Goal: Transaction & Acquisition: Purchase product/service

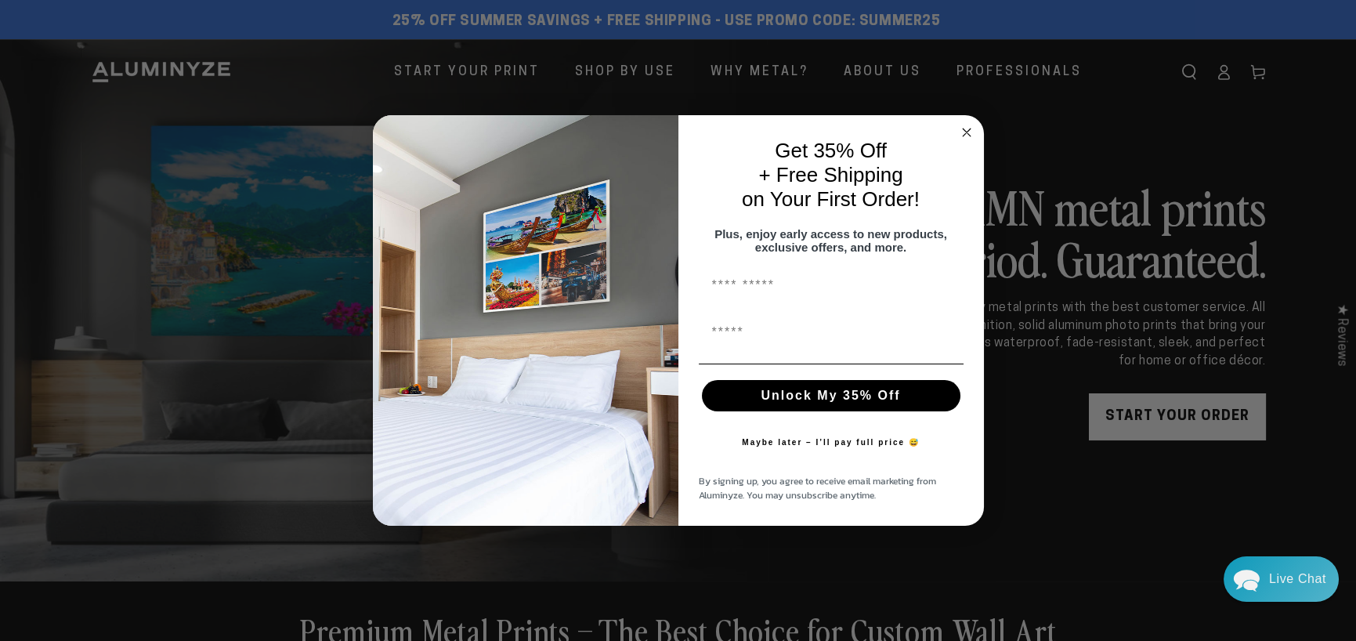
click at [967, 128] on icon "Close dialog" at bounding box center [967, 132] width 8 height 8
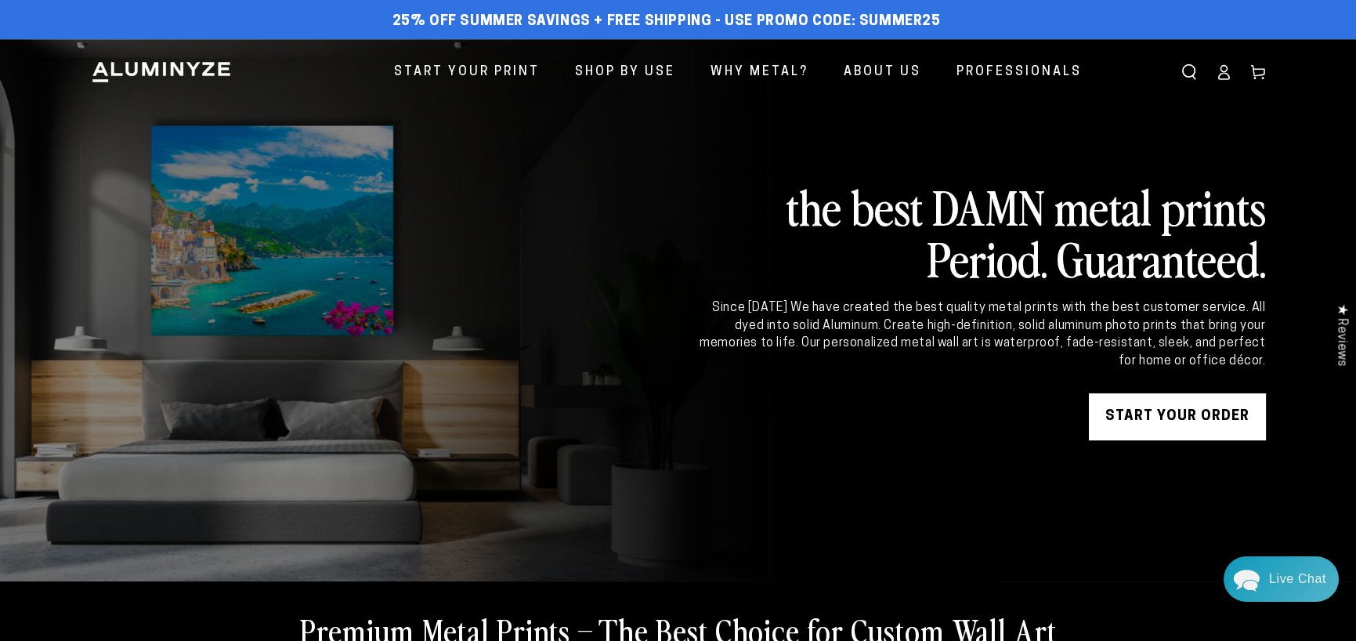
scroll to position [164, 0]
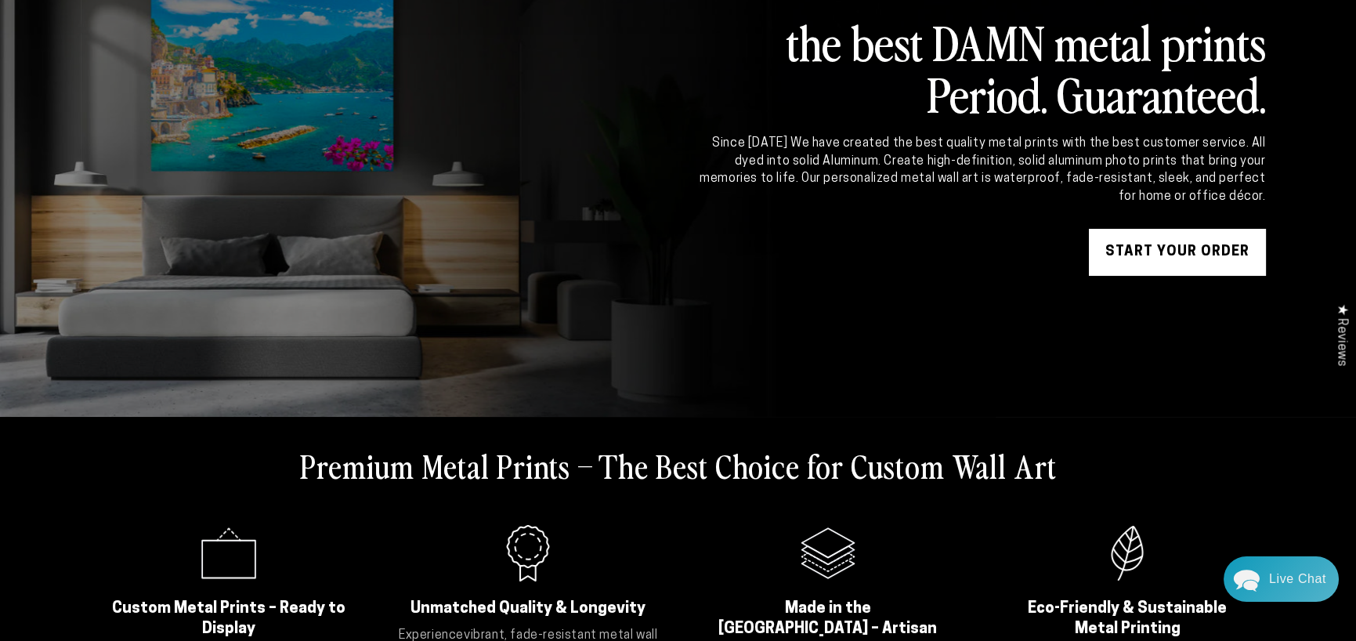
click at [1148, 245] on link "START YOUR Order" at bounding box center [1177, 252] width 177 height 47
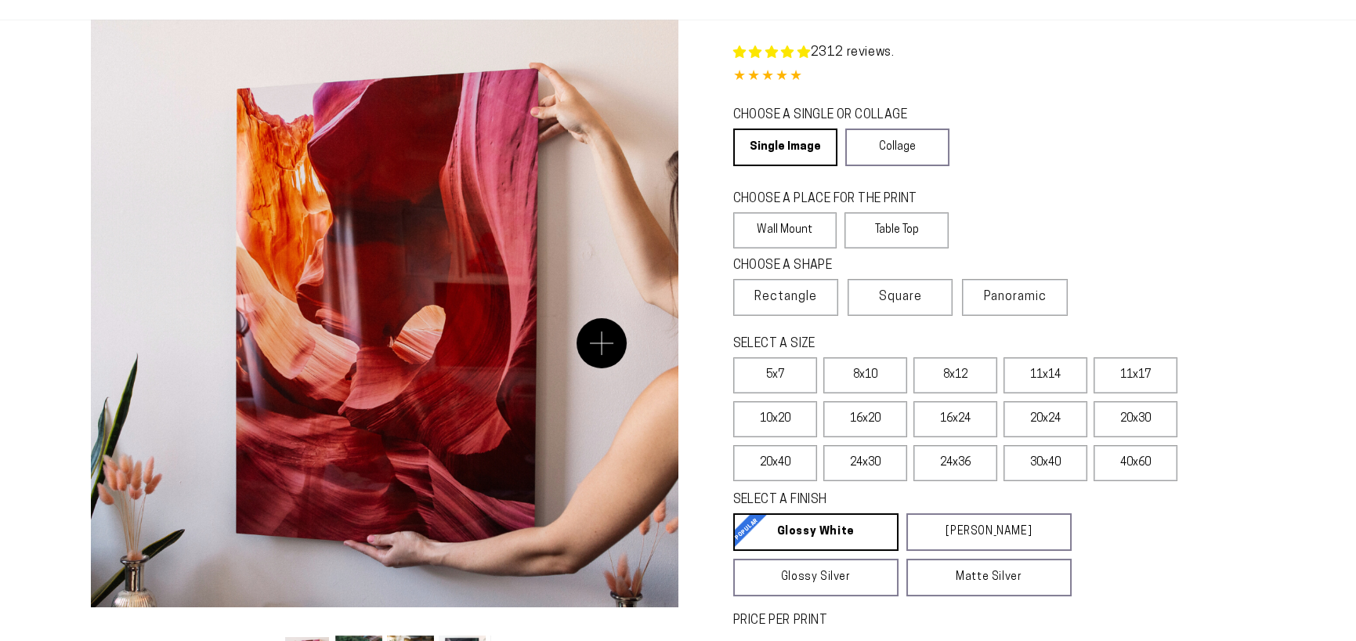
select select "**********"
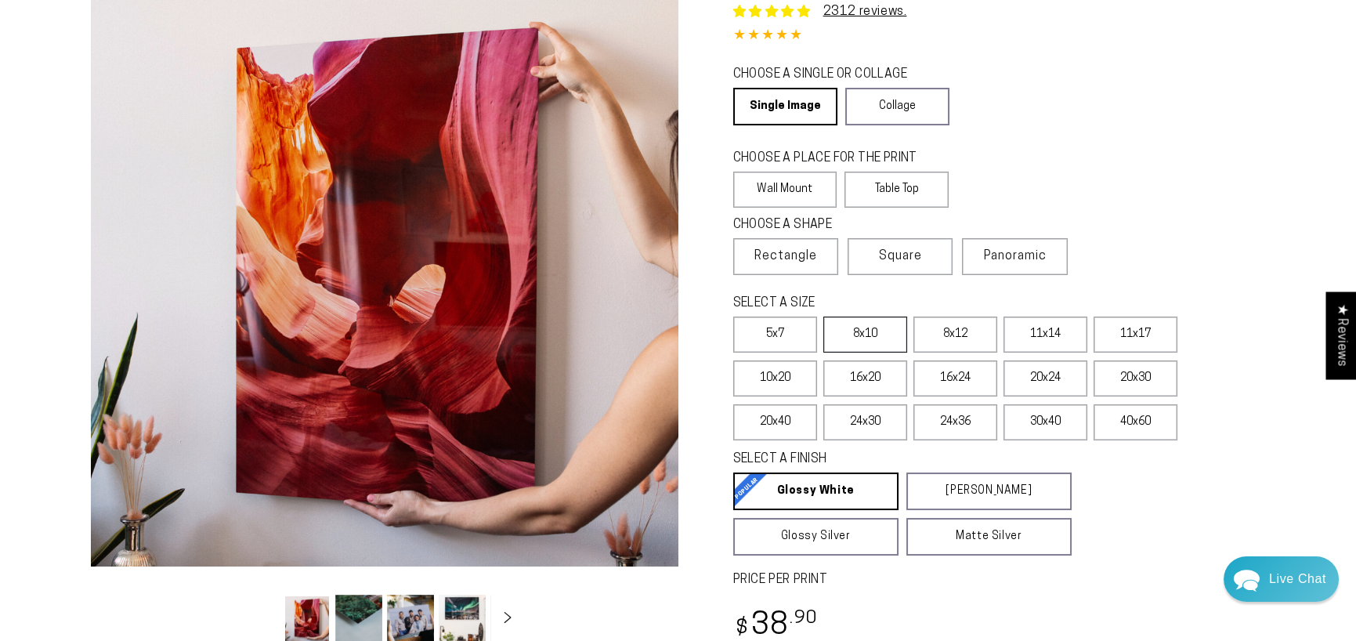
click at [879, 336] on label "8x10" at bounding box center [865, 334] width 84 height 36
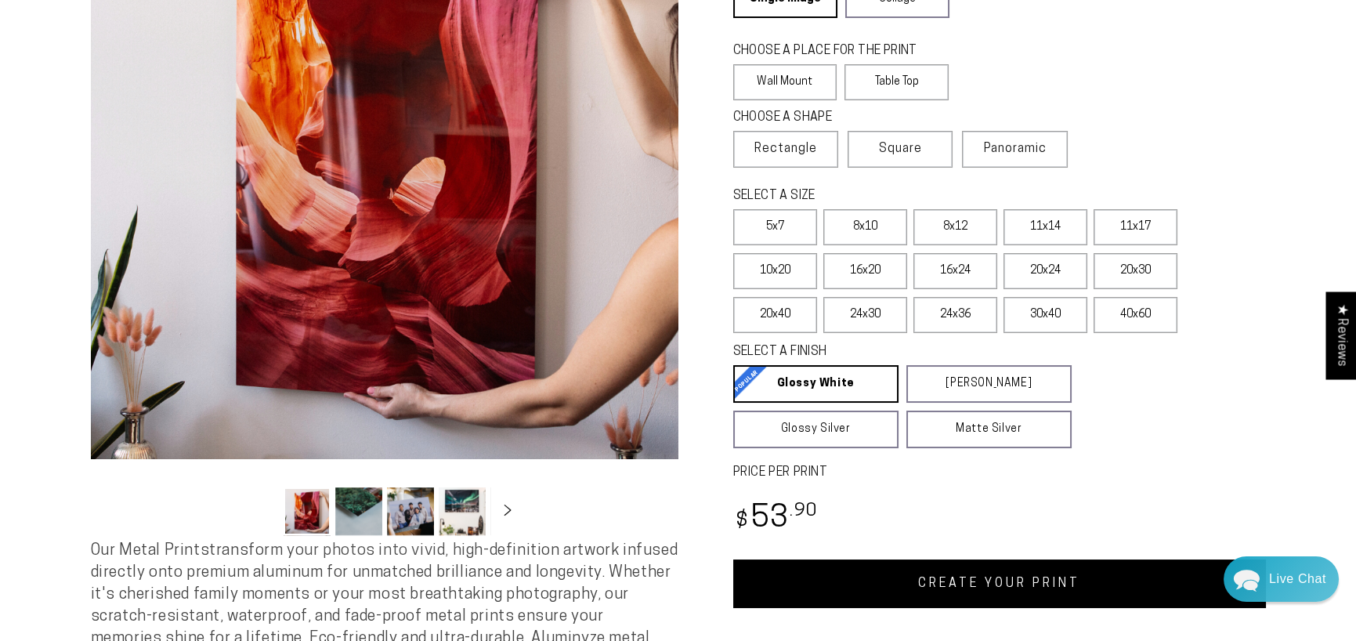
scroll to position [235, 0]
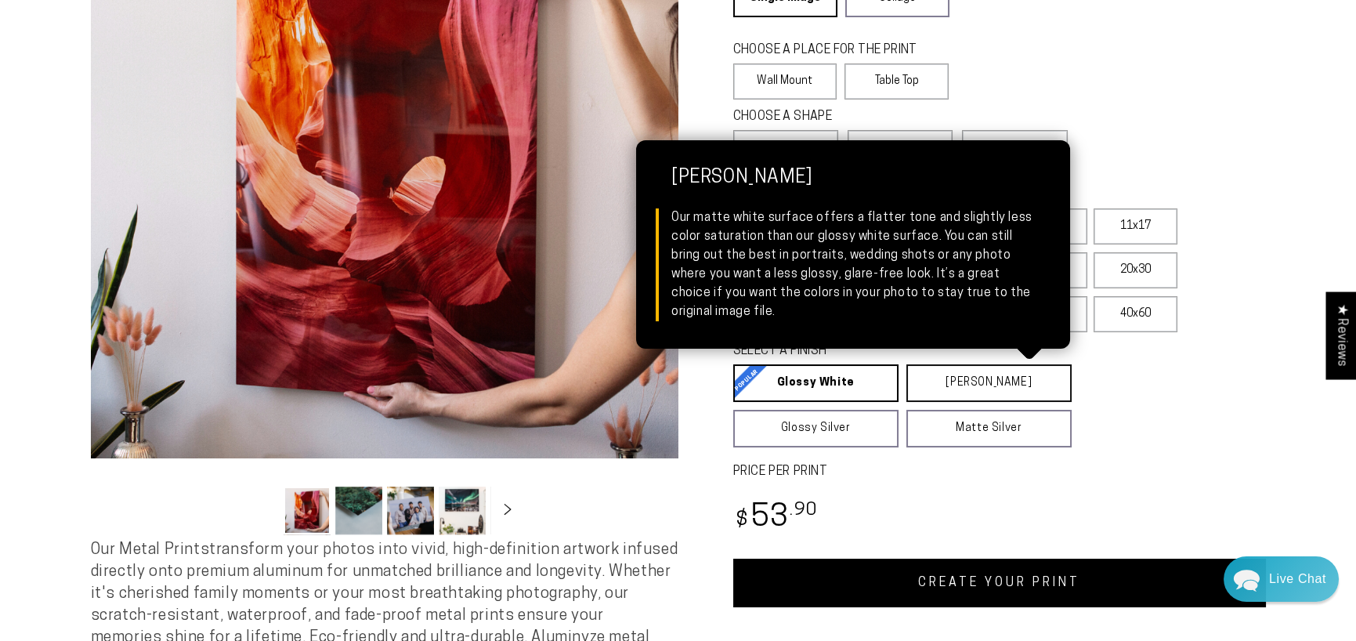
click at [981, 391] on link "[PERSON_NAME] Matte White Our matte white surface offers a flatter tone and sli…" at bounding box center [988, 383] width 165 height 38
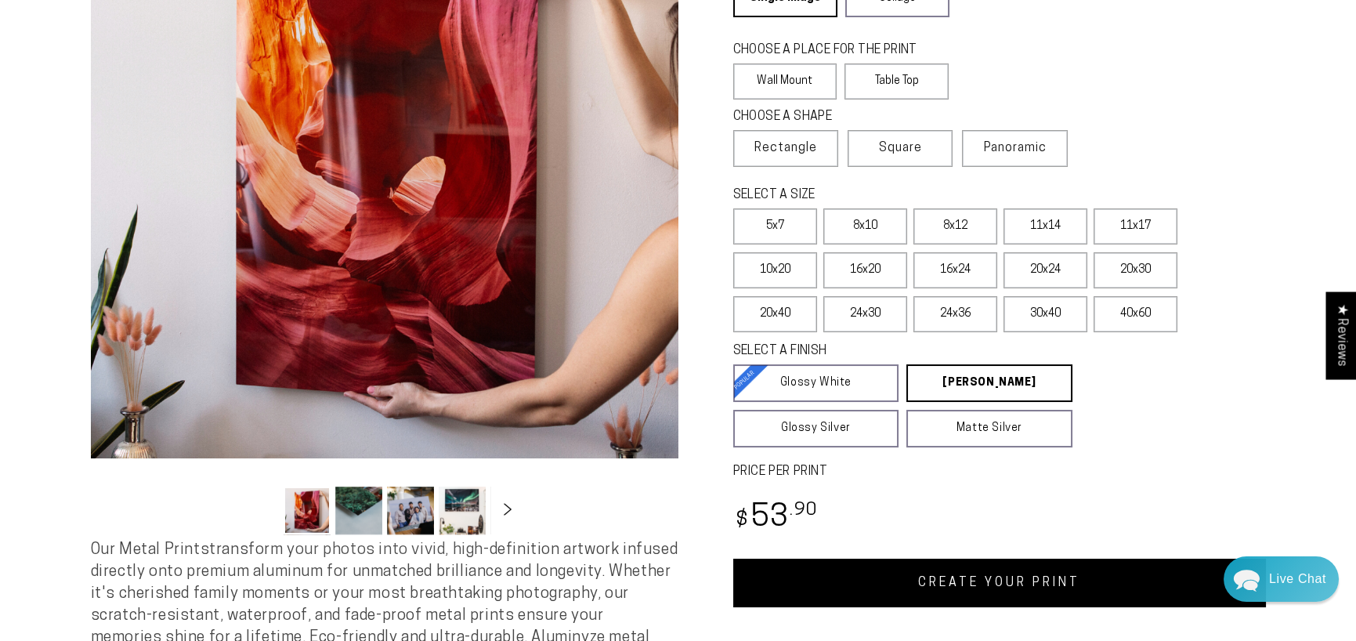
click at [511, 514] on icon "Slide right" at bounding box center [507, 509] width 23 height 12
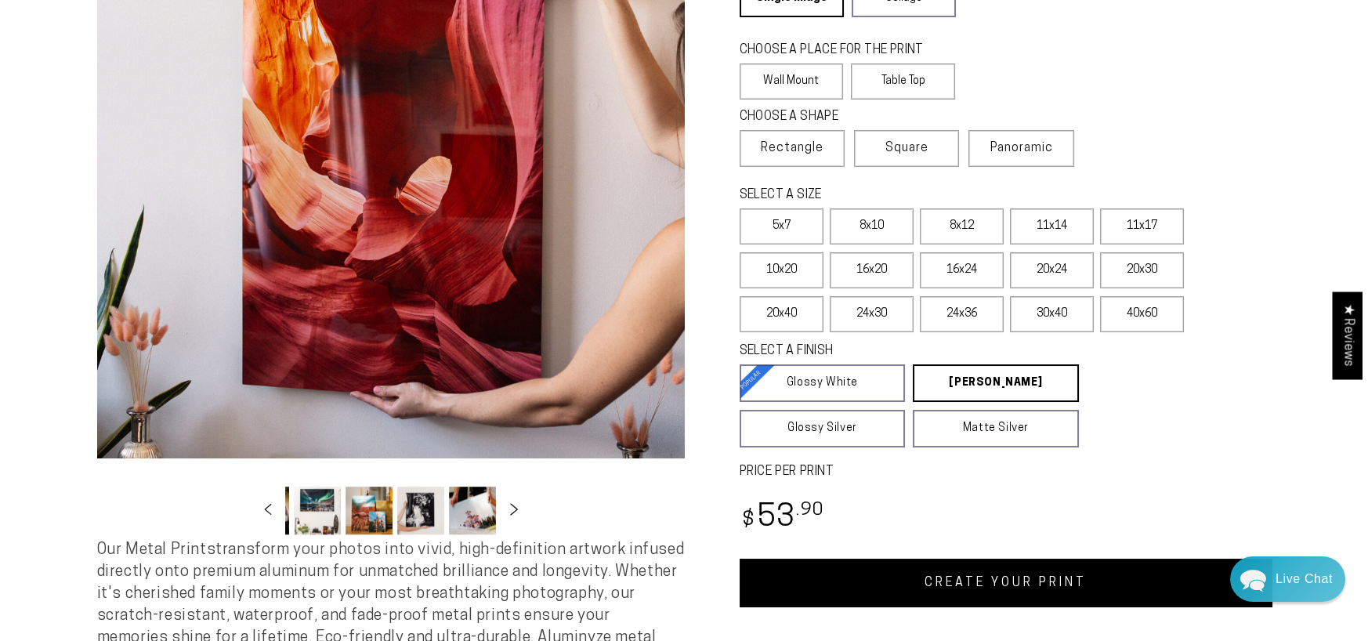
scroll to position [0, 306]
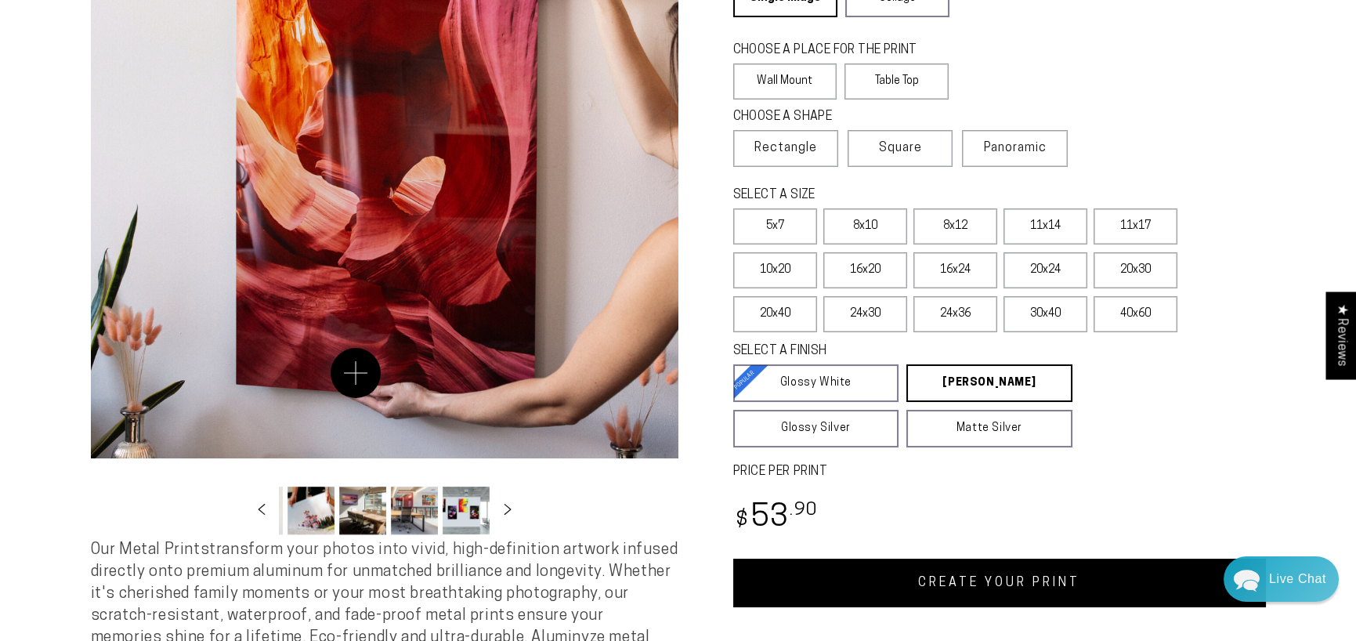
click at [356, 373] on button "Open media 1 in modal" at bounding box center [384, 164] width 587 height 587
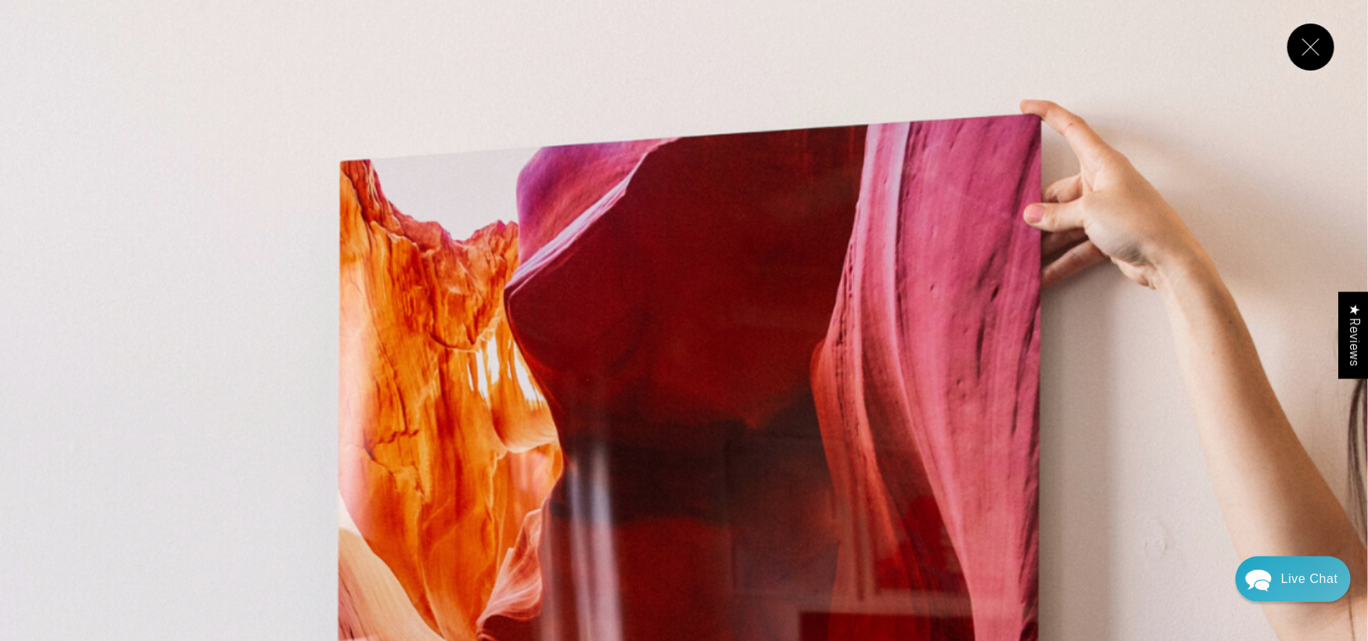
click at [1308, 47] on button "Close" at bounding box center [1310, 46] width 47 height 47
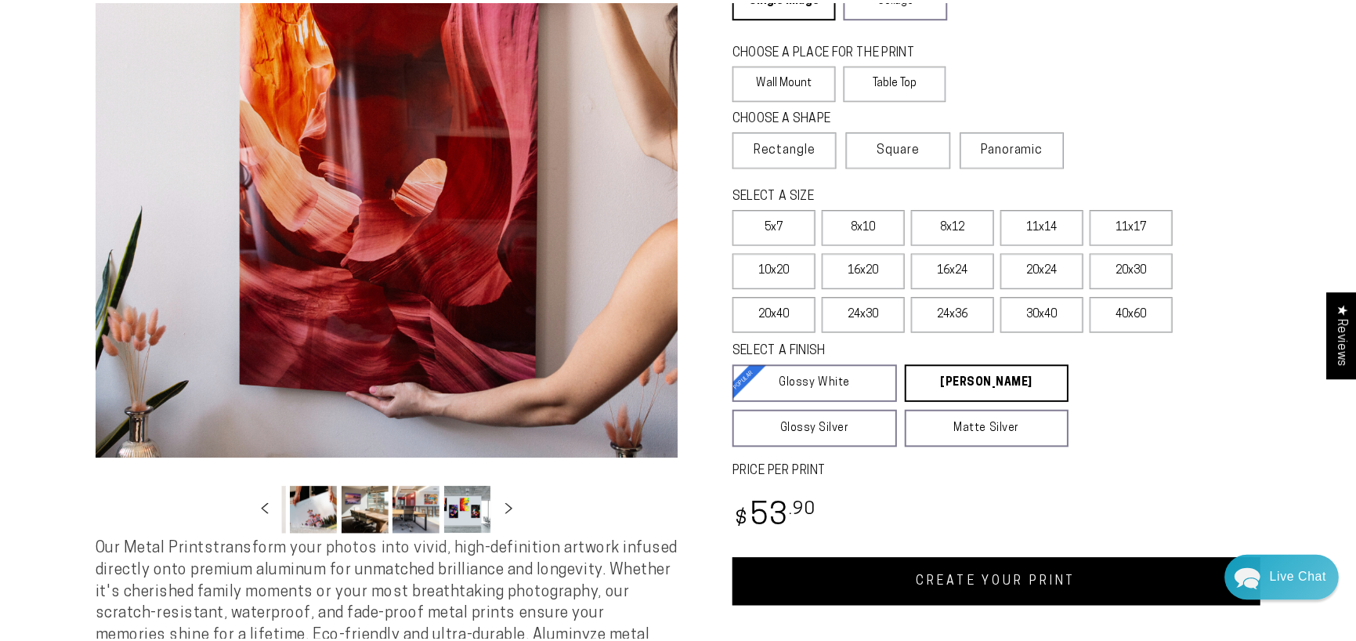
scroll to position [105, 0]
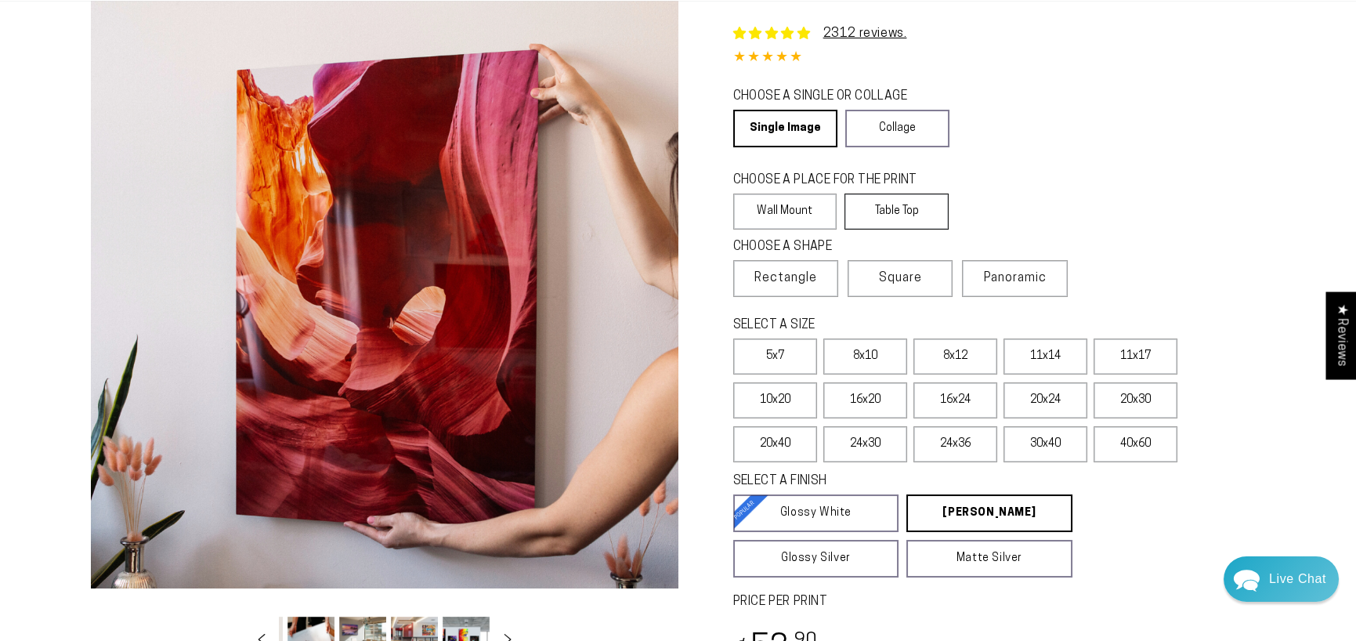
click at [903, 209] on label "Table Top" at bounding box center [896, 211] width 104 height 36
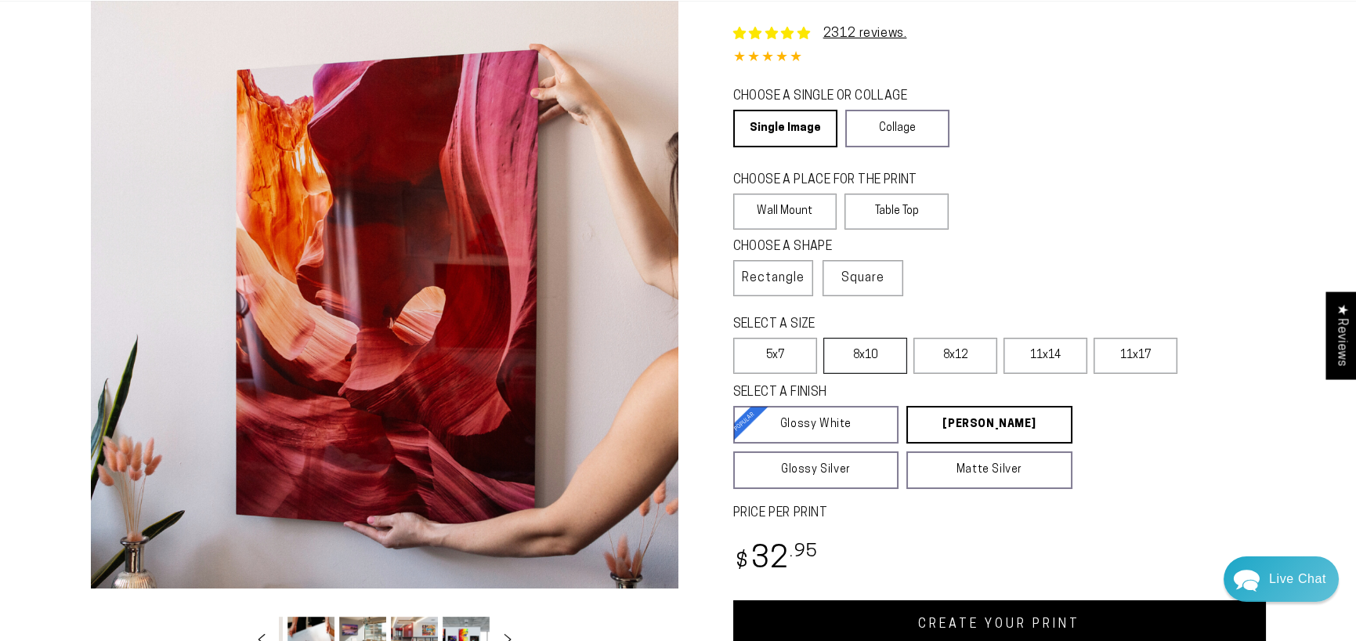
click at [869, 349] on label "8x10" at bounding box center [865, 356] width 84 height 36
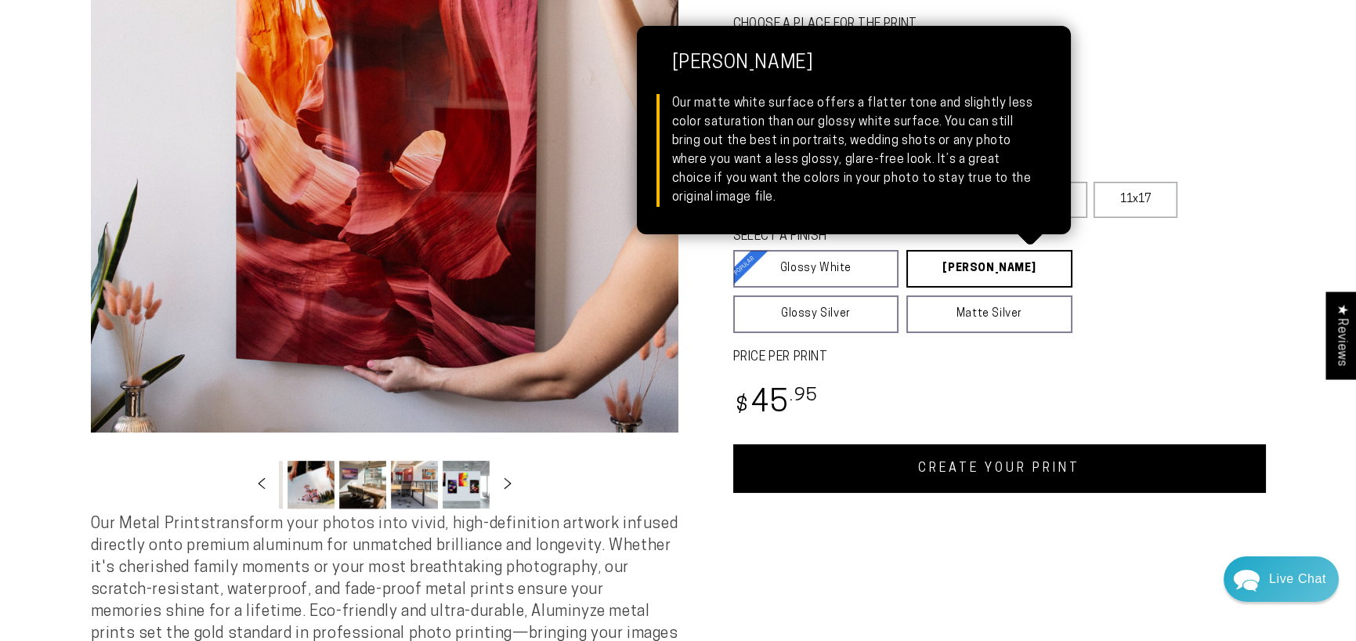
scroll to position [281, 0]
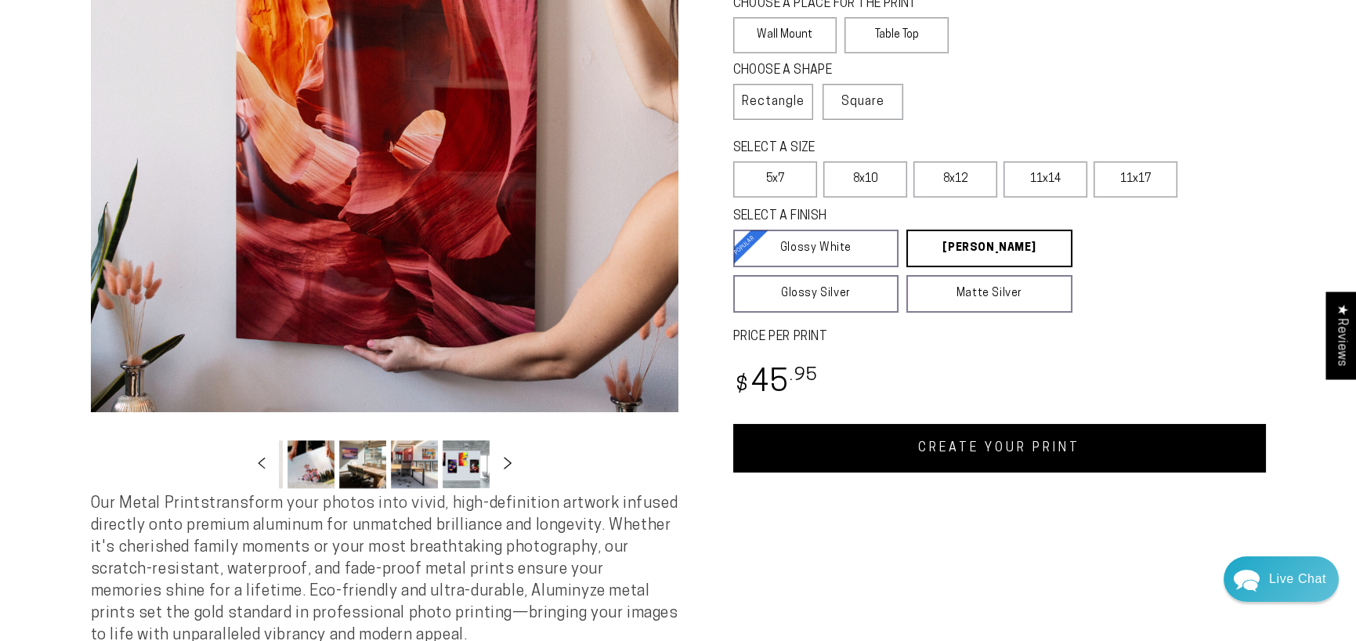
click at [504, 461] on icon "Slide right" at bounding box center [507, 463] width 23 height 12
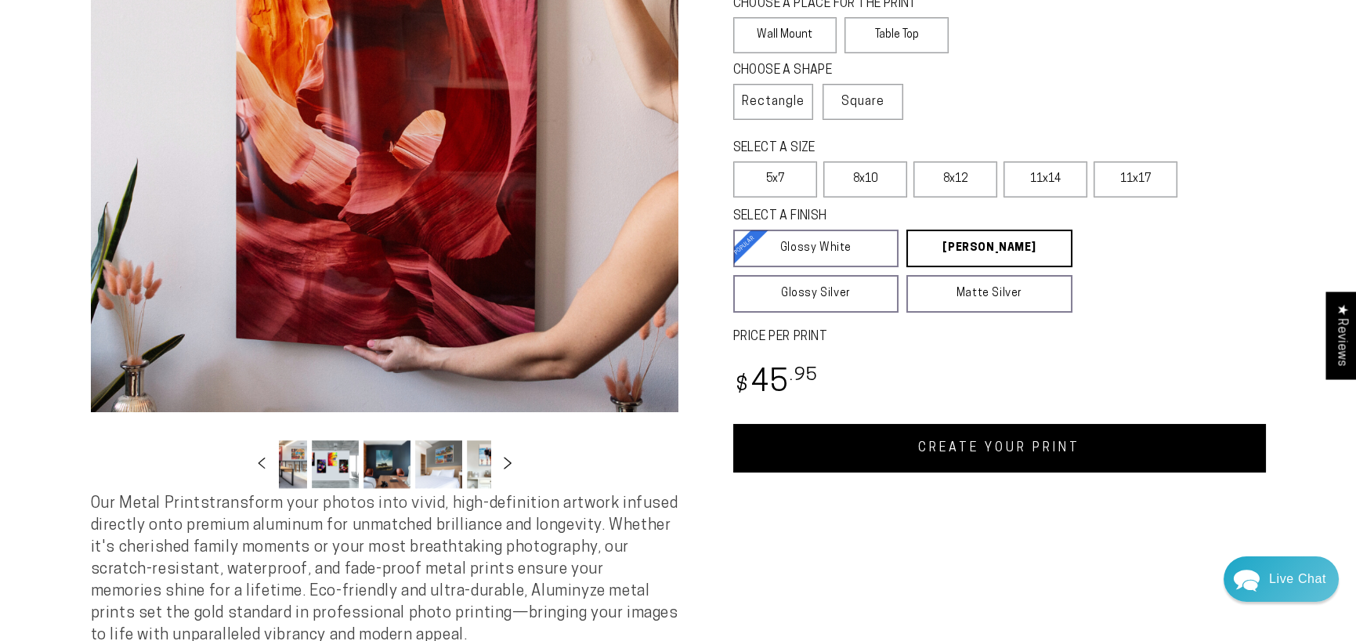
scroll to position [0, 462]
click at [468, 463] on button "Load image 13 in gallery view" at bounding box center [465, 464] width 47 height 48
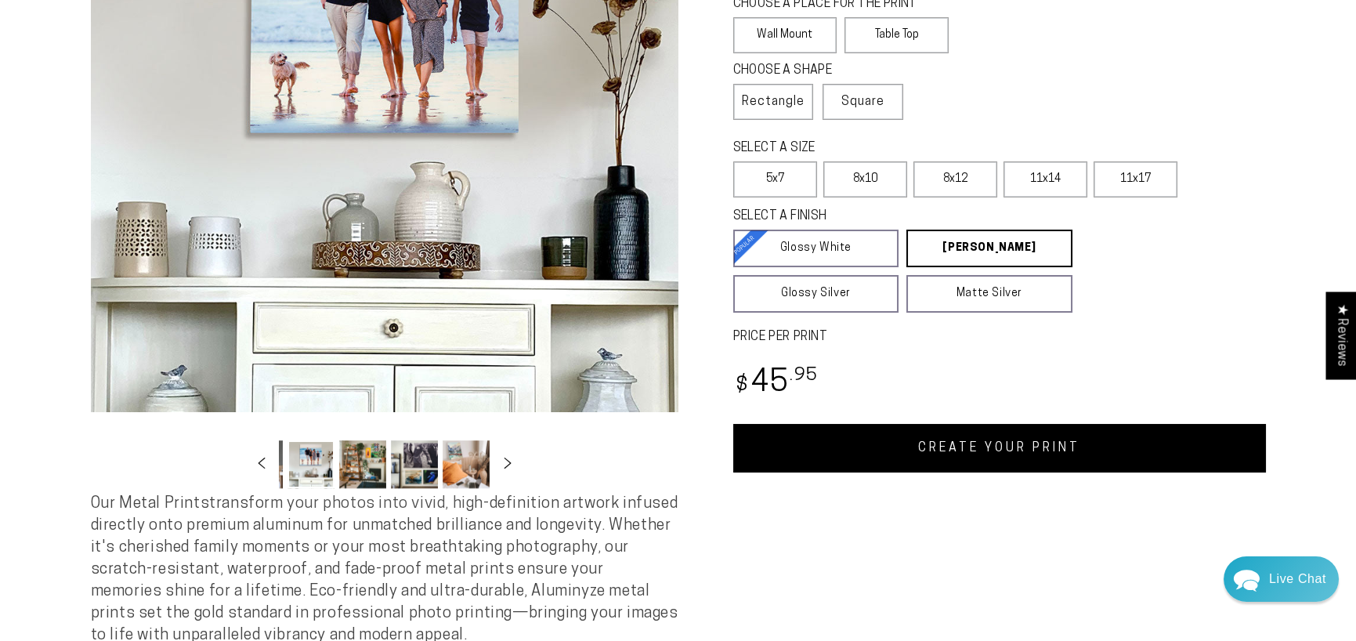
scroll to position [0, 617]
click at [410, 465] on button "Load image 15 in gallery view" at bounding box center [413, 464] width 47 height 48
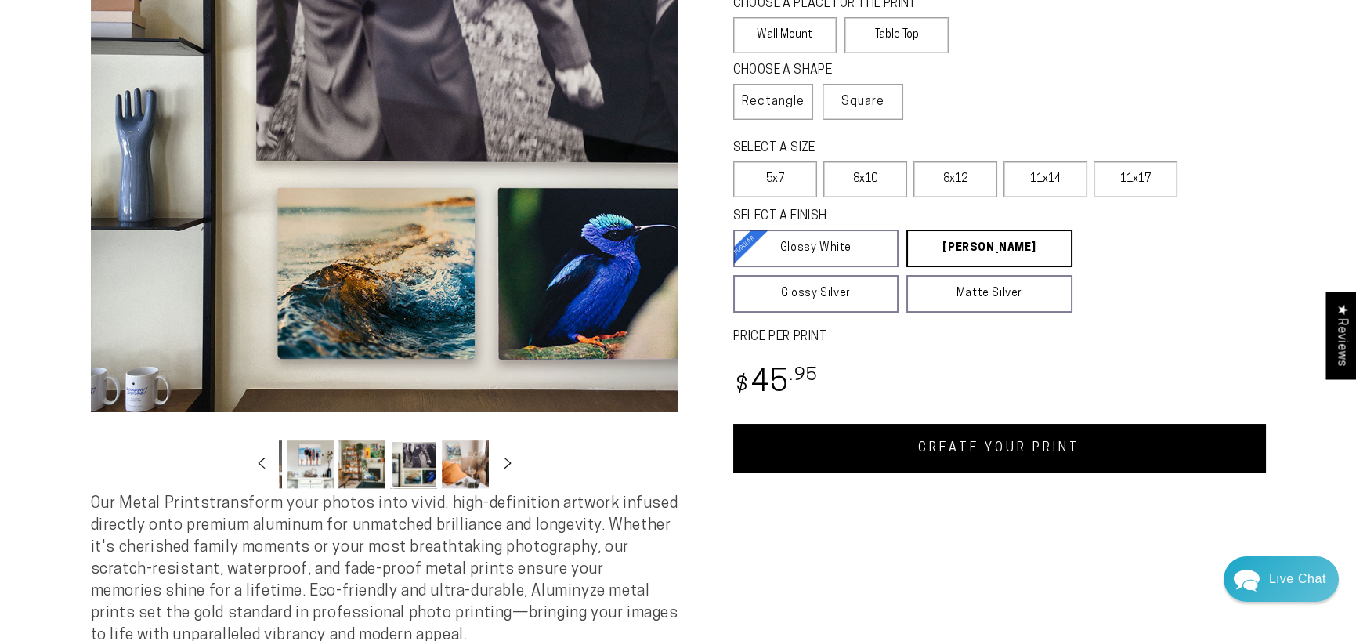
click at [367, 466] on button "Load image 14 in gallery view" at bounding box center [361, 464] width 47 height 48
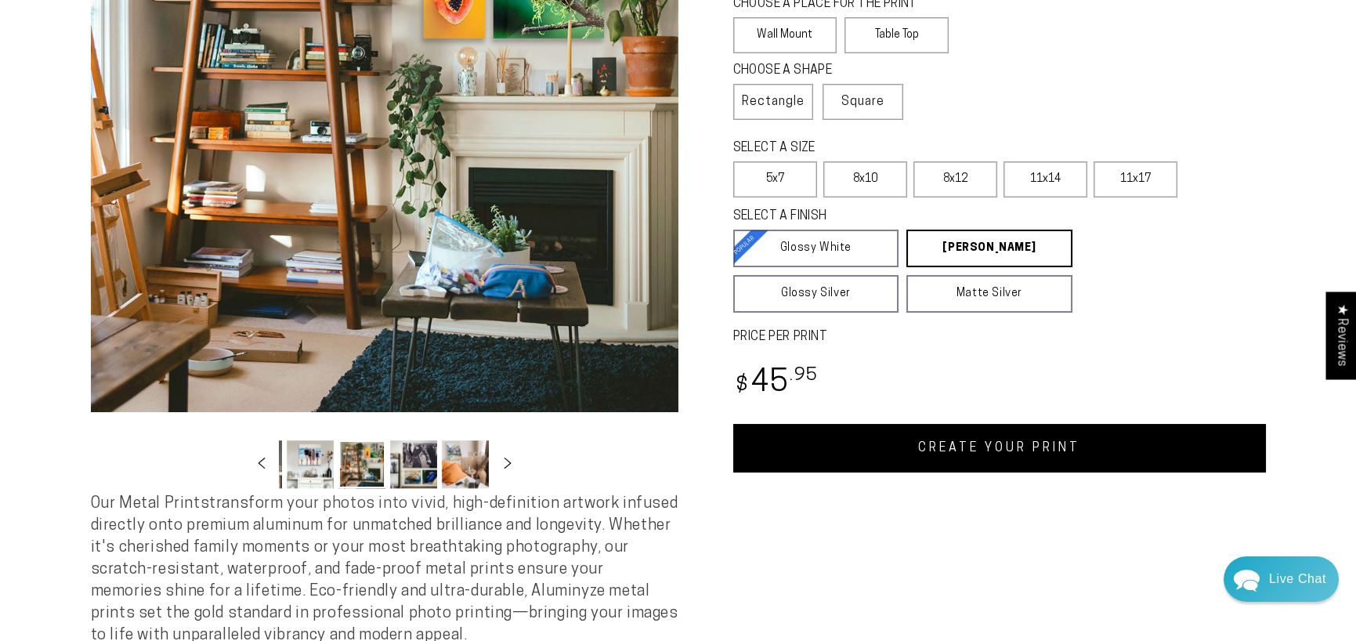
click at [323, 464] on button "Load image 13 in gallery view" at bounding box center [310, 464] width 47 height 48
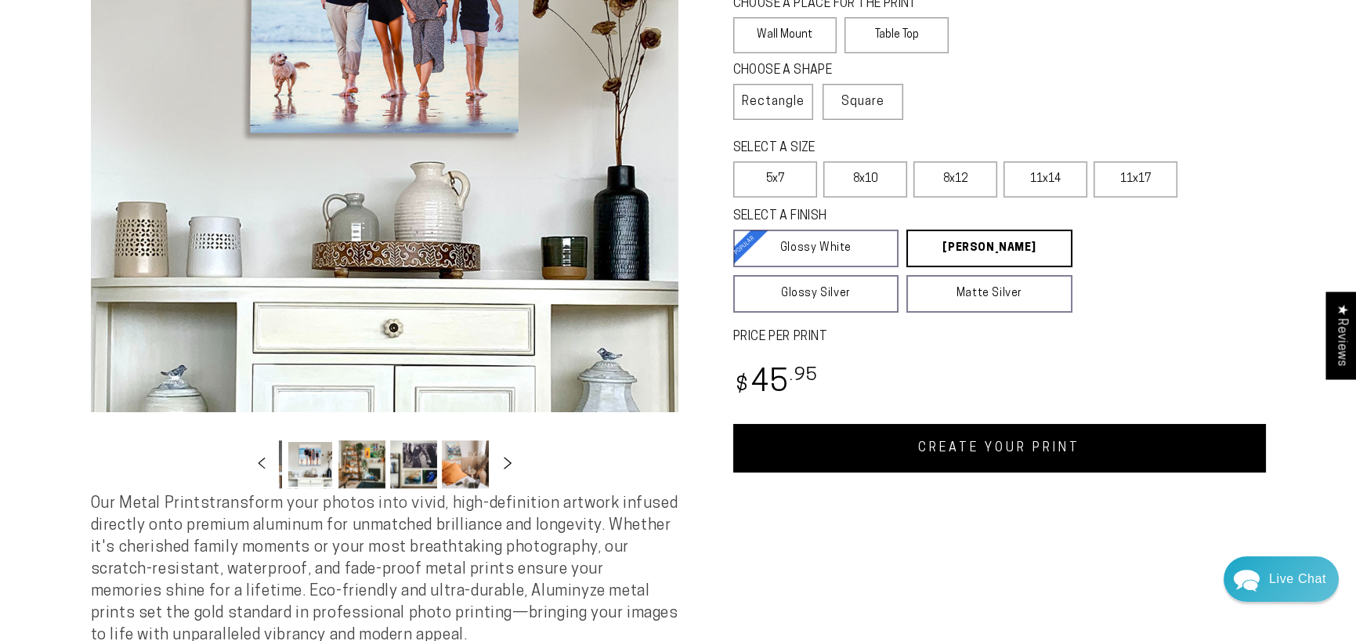
click at [511, 464] on icon "Slide right" at bounding box center [507, 463] width 23 height 12
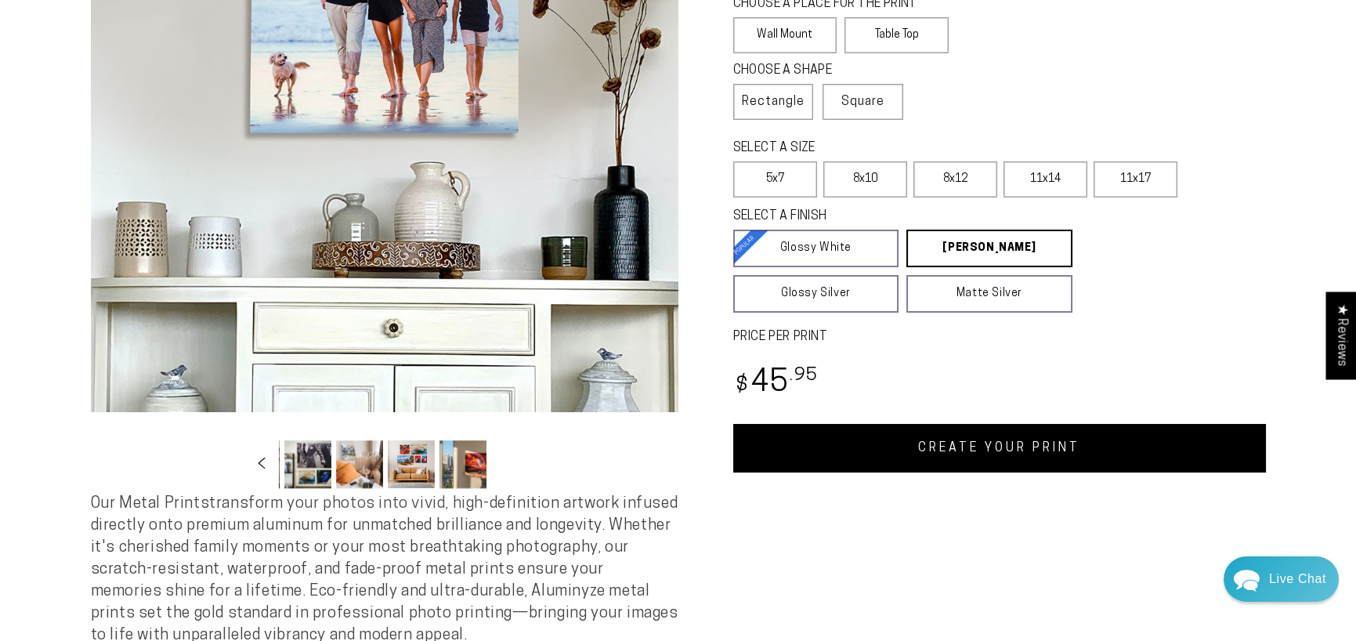
click at [484, 466] on button "Load image 18 in gallery view" at bounding box center [462, 464] width 47 height 48
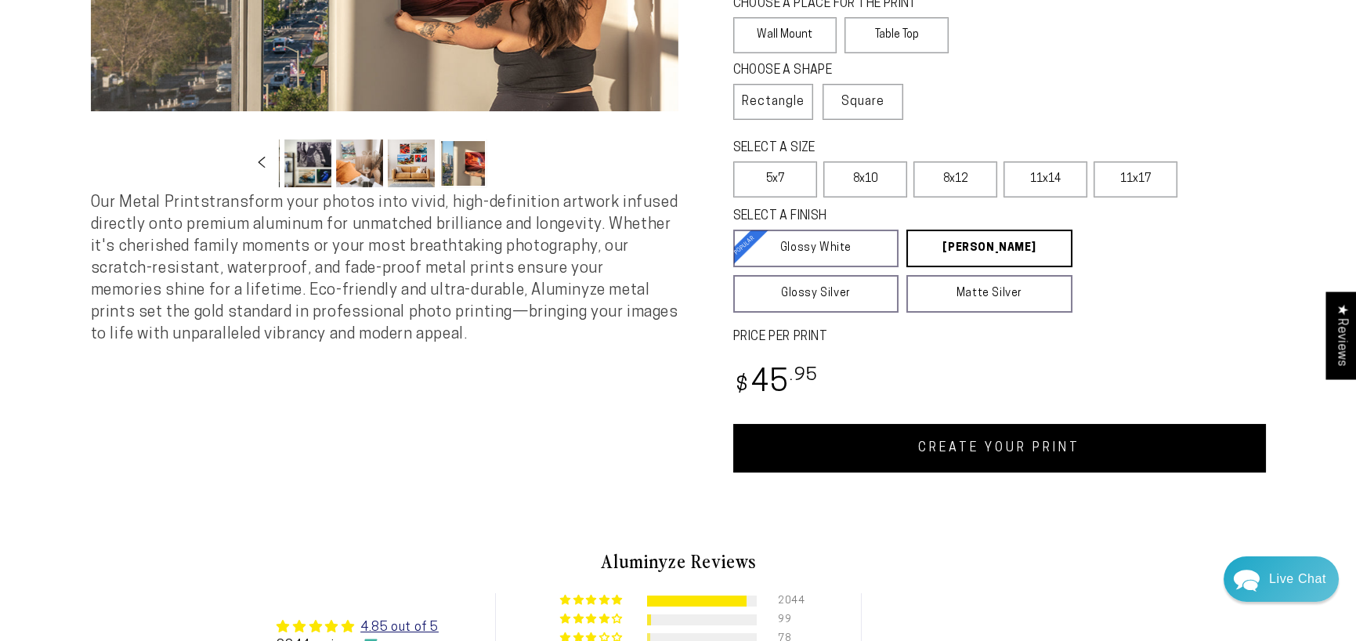
click at [484, 466] on div "Image 18 is now available in gallery view Skip to product information Open medi…" at bounding box center [384, 149] width 587 height 648
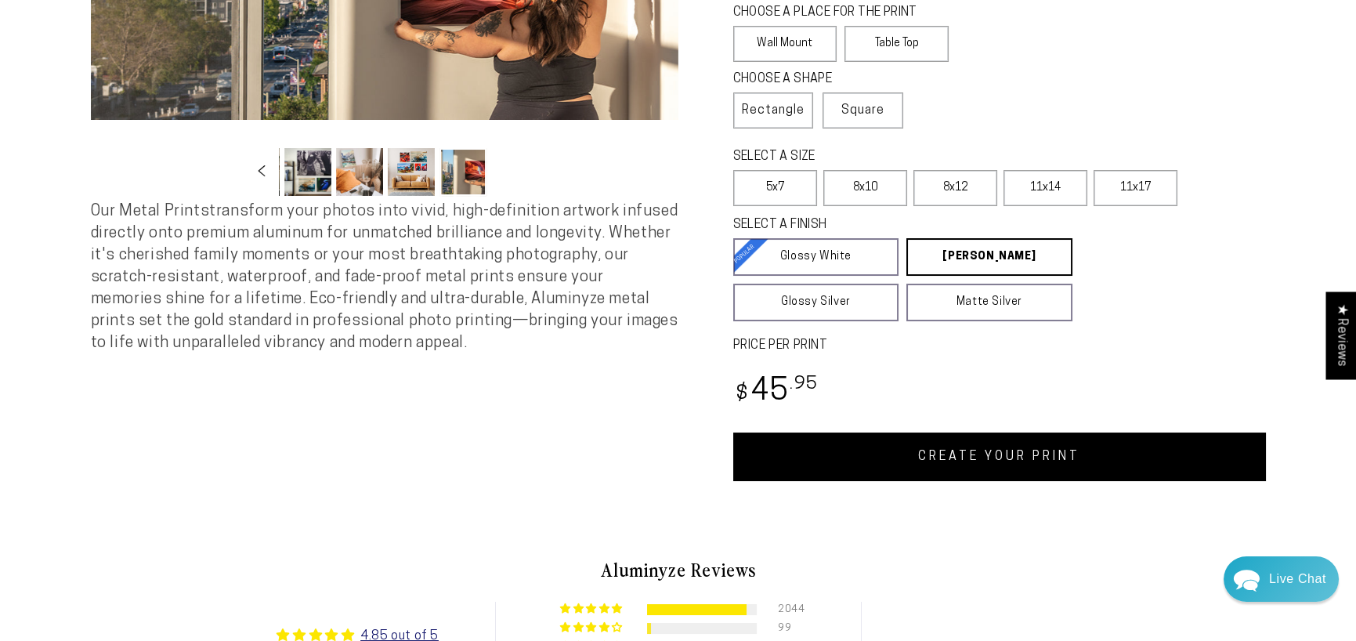
scroll to position [296, 0]
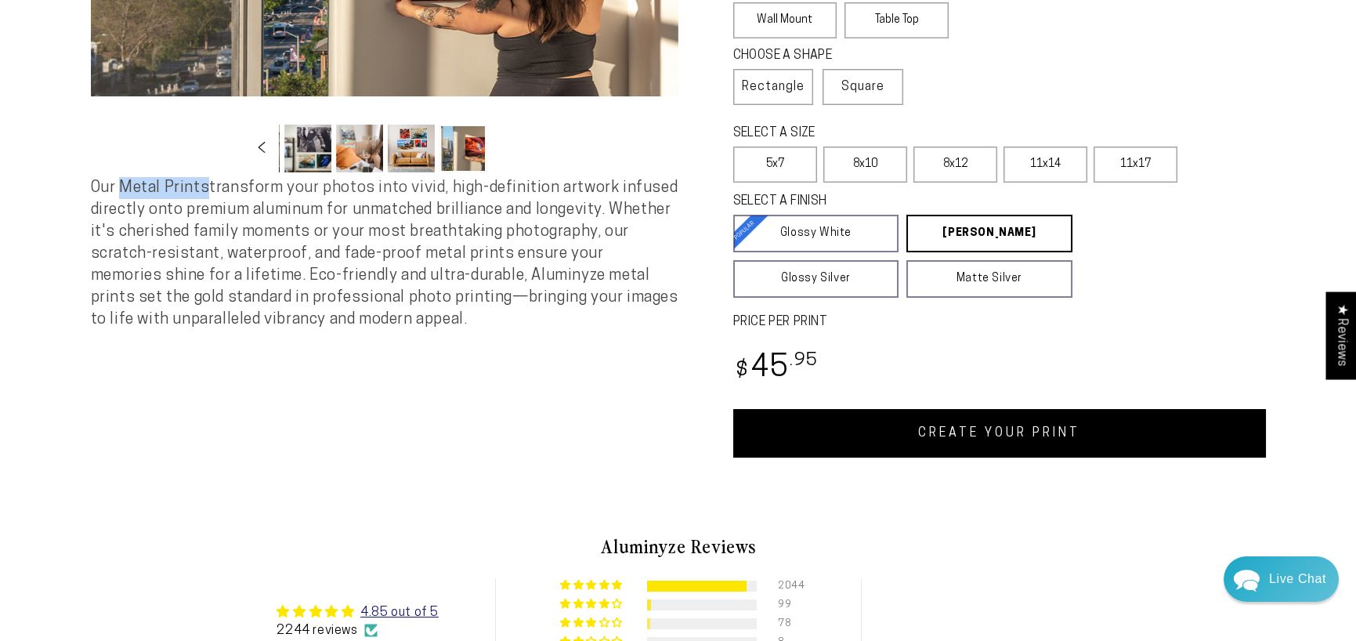
drag, startPoint x: 119, startPoint y: 192, endPoint x: 208, endPoint y: 191, distance: 88.5
click at [208, 191] on span "Our Metal Prints transform your photos into vivid, high-definition artwork infu…" at bounding box center [384, 253] width 587 height 147
copy span "Metal Prints"
